Goal: Information Seeking & Learning: Compare options

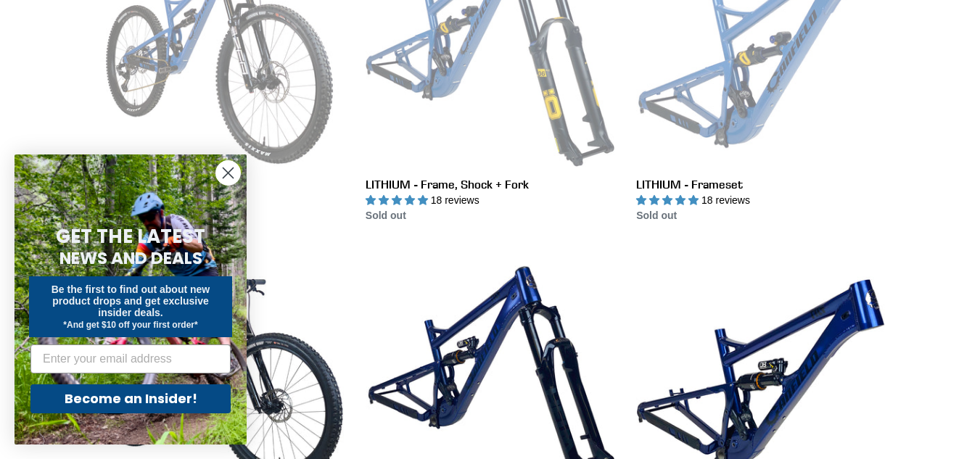
scroll to position [233, 0]
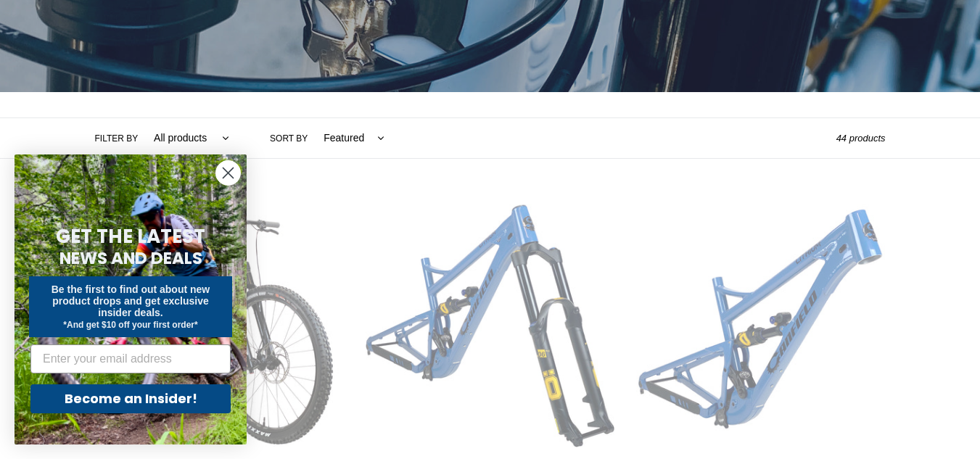
click at [218, 176] on circle "Close dialog" at bounding box center [228, 173] width 24 height 24
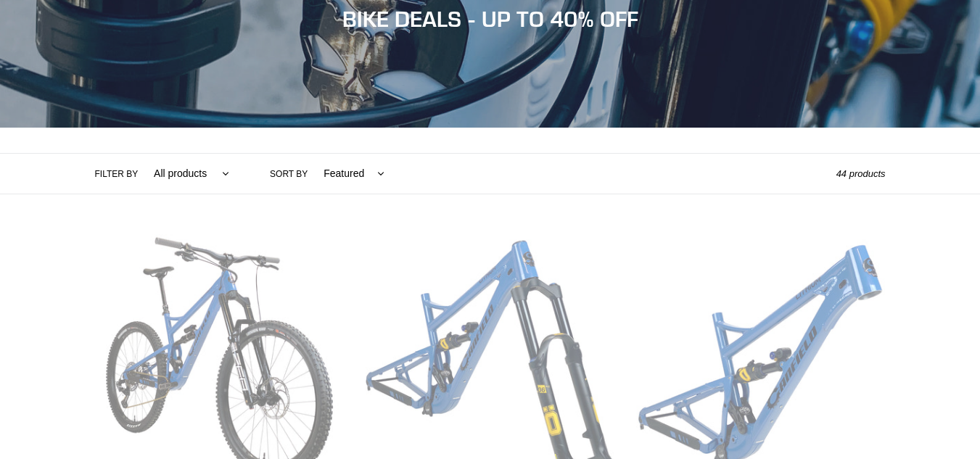
scroll to position [204, 0]
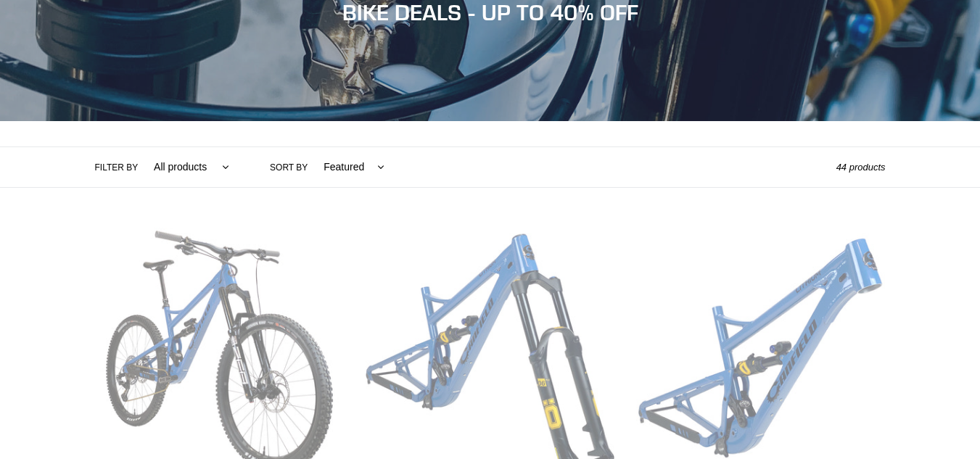
click at [173, 160] on select "All products 275 29er balance BFCM23 BFCM24 CBF DEMO BIKE [GEOGRAPHIC_DATA] [GE…" at bounding box center [188, 167] width 94 height 40
select select "/collections/bikes/hardtail"
click at [141, 147] on select "All products 275 29er balance BFCM23 BFCM24 CBF DEMO BIKE [GEOGRAPHIC_DATA] [GE…" at bounding box center [188, 167] width 94 height 40
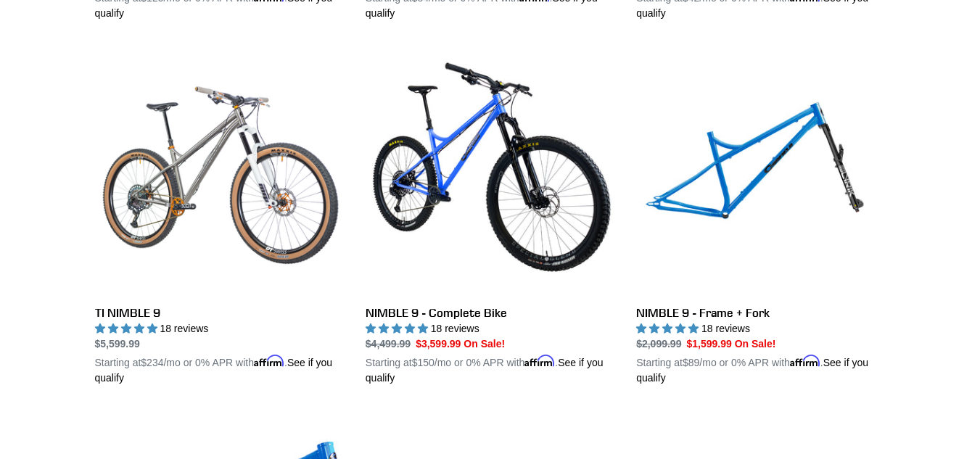
scroll to position [740, 0]
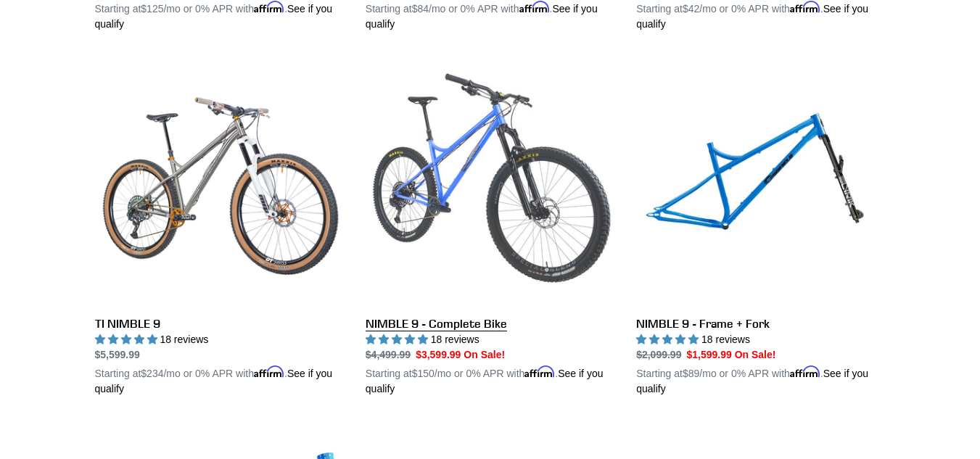
click at [521, 228] on link "NIMBLE 9 - Complete Bike" at bounding box center [489, 226] width 249 height 339
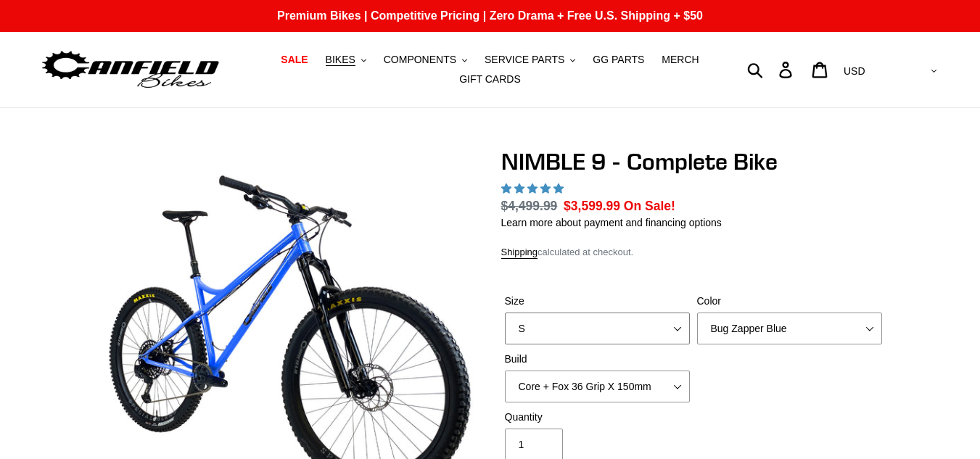
click at [673, 328] on select "S M L XL" at bounding box center [597, 329] width 185 height 32
click at [651, 328] on select "S M L XL" at bounding box center [597, 329] width 185 height 32
select select "highest-rating"
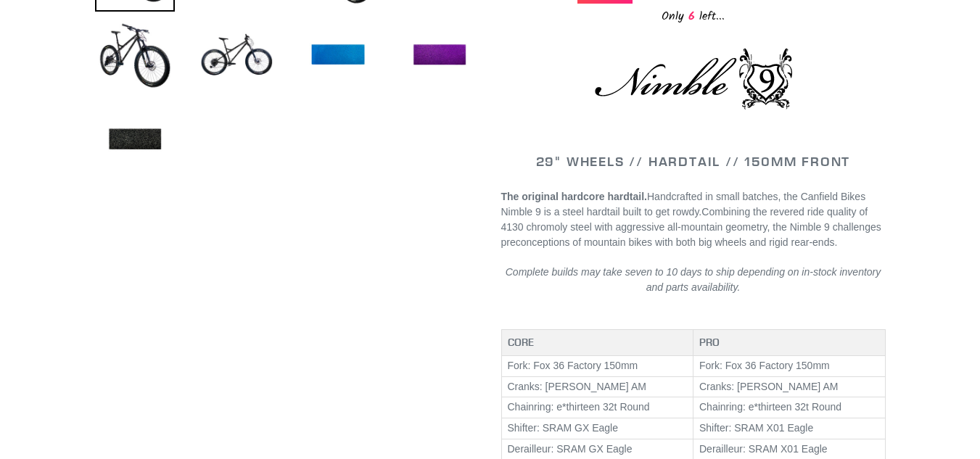
scroll to position [481, 0]
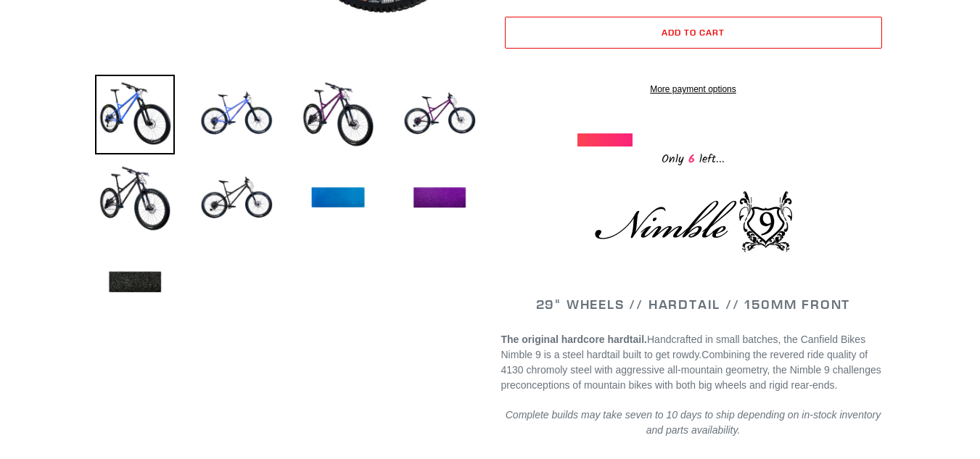
drag, startPoint x: 985, startPoint y: 35, endPoint x: 983, endPoint y: 80, distance: 45.8
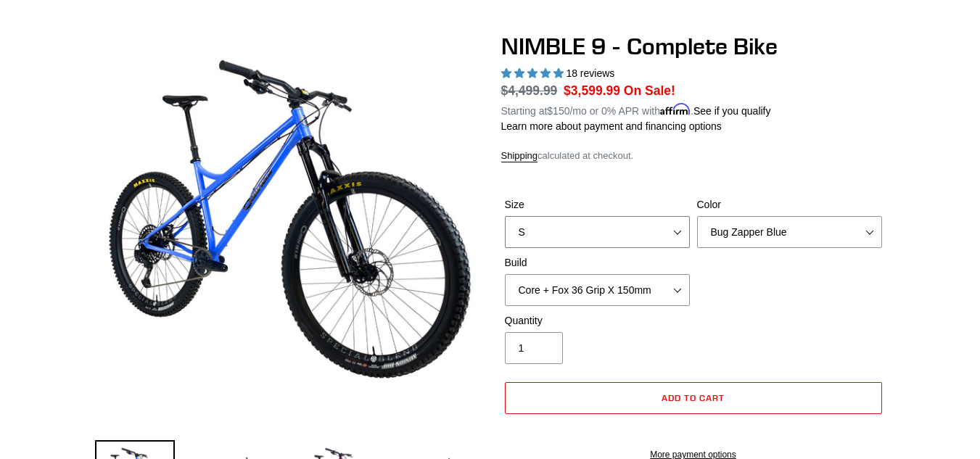
scroll to position [0, 0]
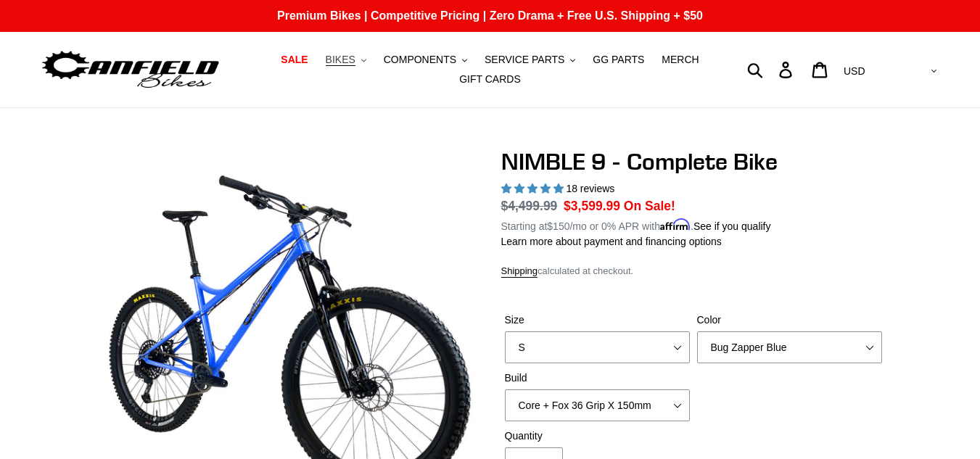
click at [368, 59] on button "BIKES .cls-1{fill:#231f20}" at bounding box center [345, 60] width 55 height 20
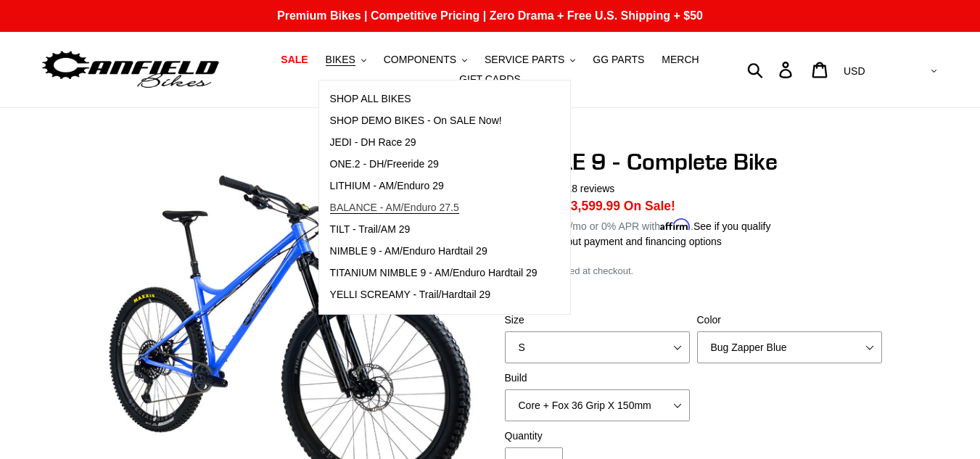
click at [433, 206] on span "BALANCE - AM/Enduro 27.5" at bounding box center [394, 208] width 129 height 12
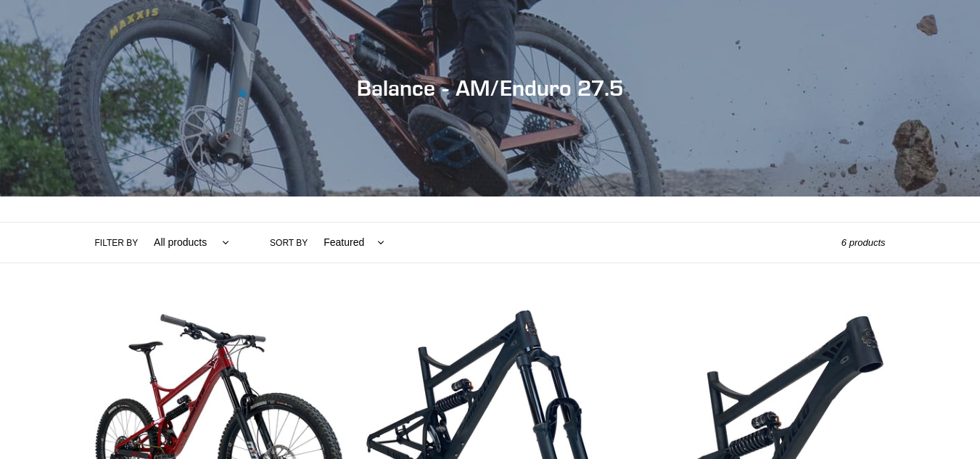
scroll to position [119, 0]
